Goal: Information Seeking & Learning: Check status

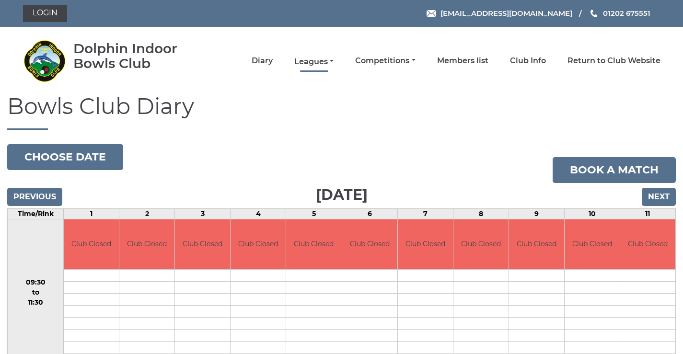
click at [315, 61] on link "Leagues" at bounding box center [313, 62] width 39 height 11
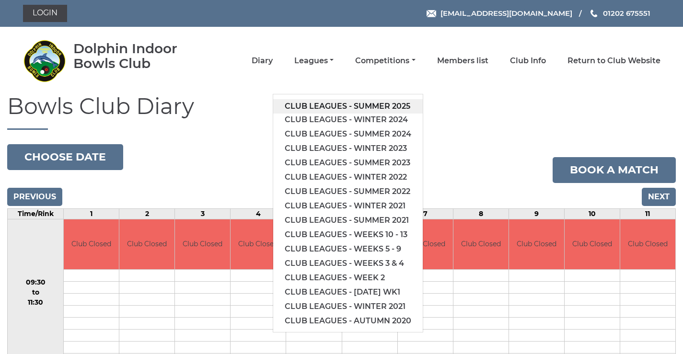
click at [319, 106] on link "Club leagues - Summer 2025" at bounding box center [347, 106] width 149 height 14
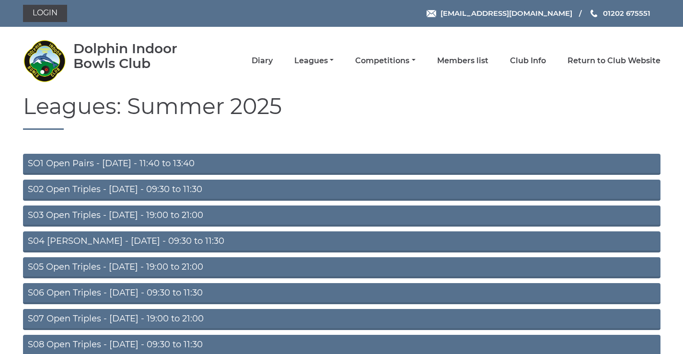
scroll to position [76, 0]
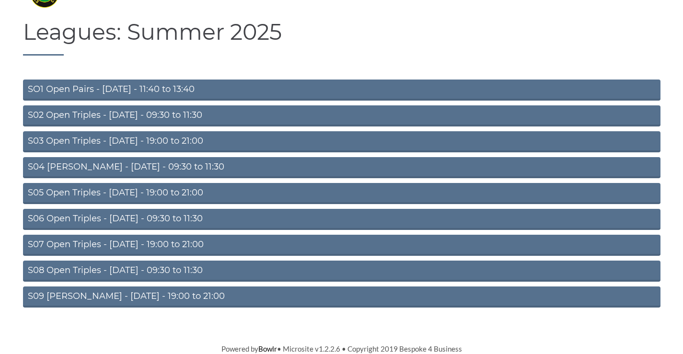
click at [146, 295] on link "S09 [PERSON_NAME] - [DATE] - 19:00 to 21:00" at bounding box center [341, 296] width 637 height 21
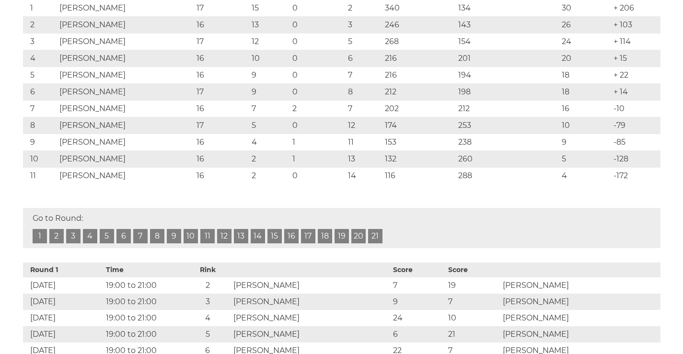
scroll to position [335, 0]
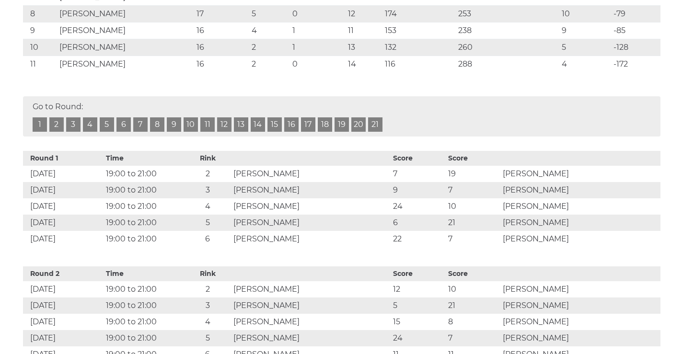
click at [308, 132] on link "17" at bounding box center [308, 124] width 14 height 14
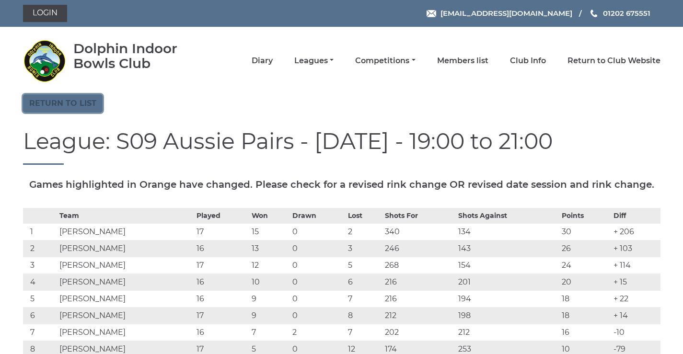
click at [85, 111] on link "Return to list" at bounding box center [63, 103] width 80 height 18
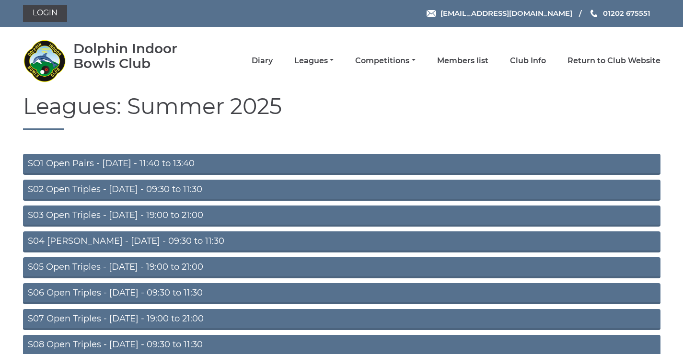
scroll to position [76, 0]
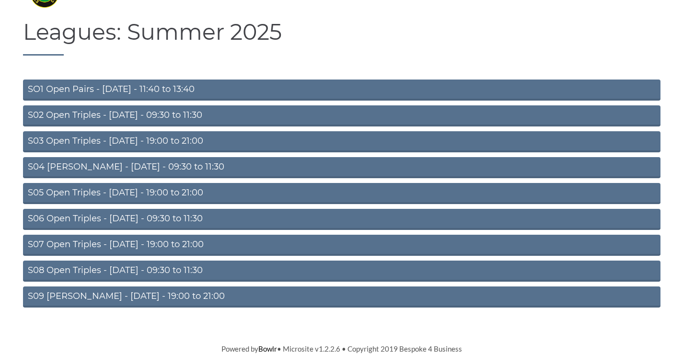
click at [125, 266] on link "S08 Open Triples - [DATE] - 09:30 to 11:30" at bounding box center [341, 271] width 637 height 21
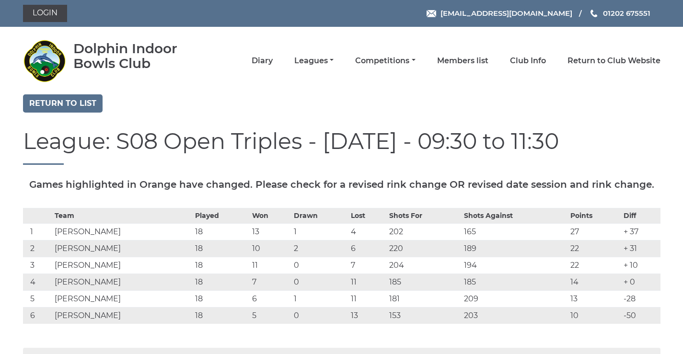
scroll to position [112, 0]
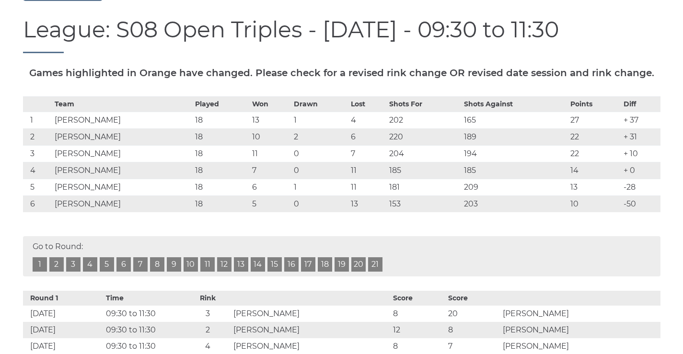
click at [372, 272] on link "21" at bounding box center [375, 264] width 14 height 14
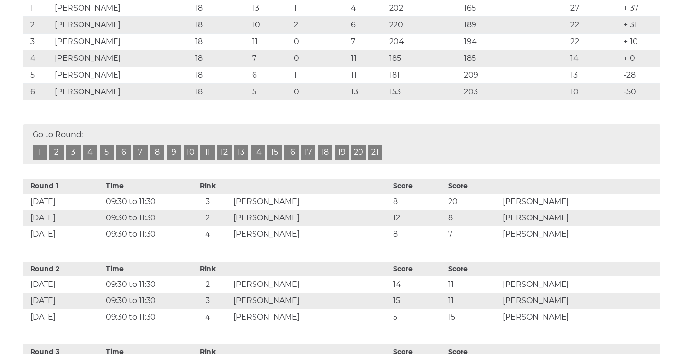
click at [344, 159] on link "19" at bounding box center [341, 152] width 14 height 14
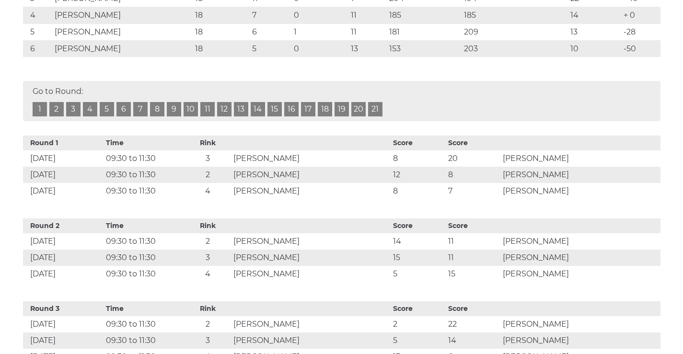
scroll to position [155, 0]
